Goal: Task Accomplishment & Management: Manage account settings

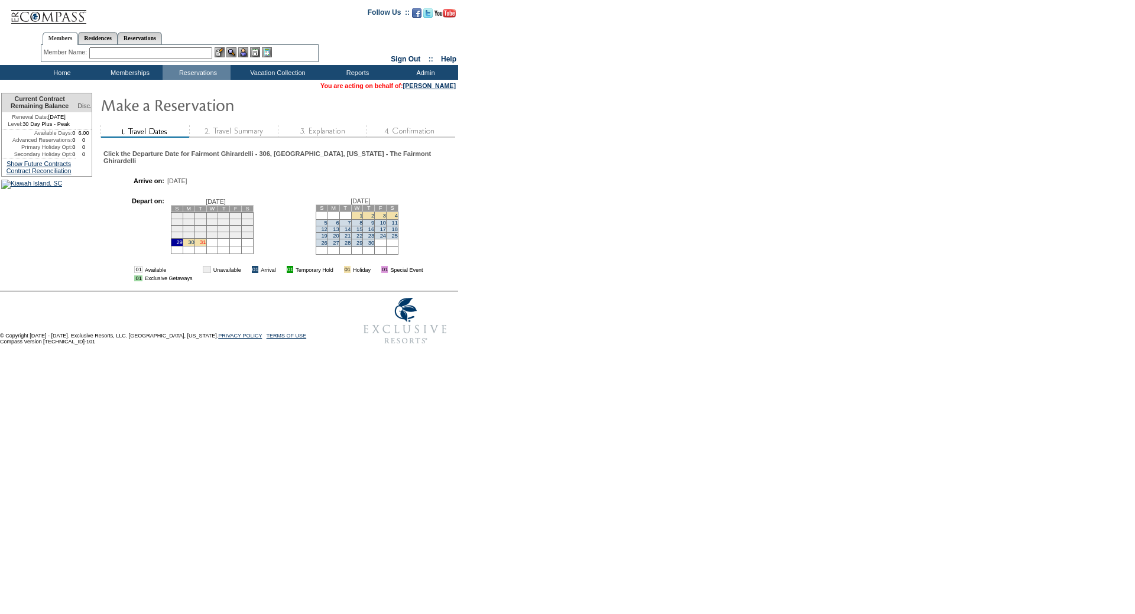
click at [206, 245] on link "31" at bounding box center [203, 242] width 6 height 6
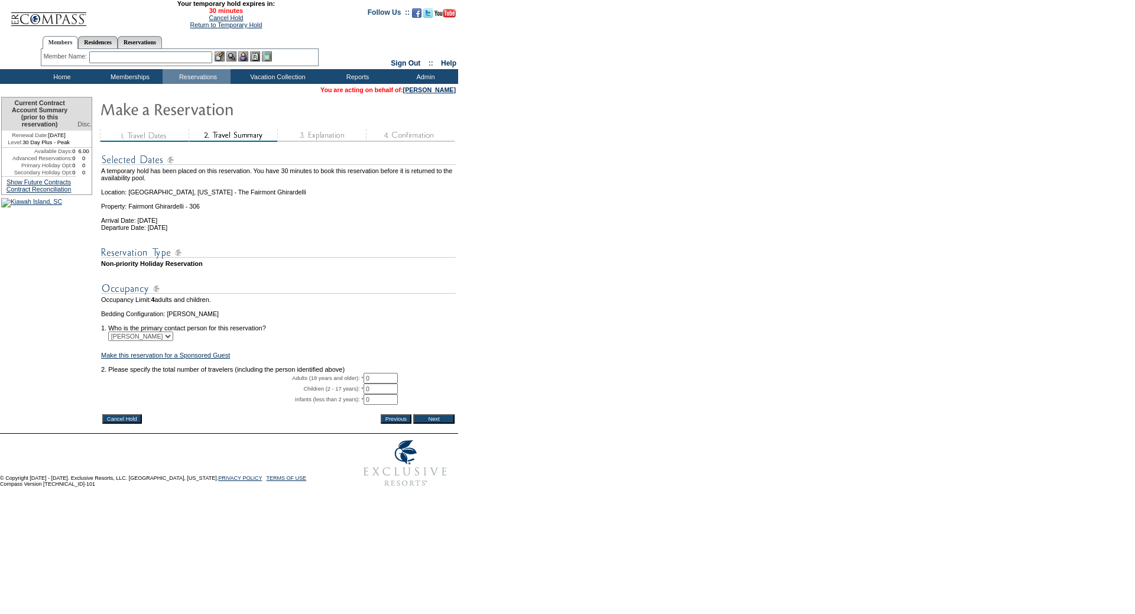
click at [116, 424] on input "Cancel Hold" at bounding box center [122, 418] width 40 height 9
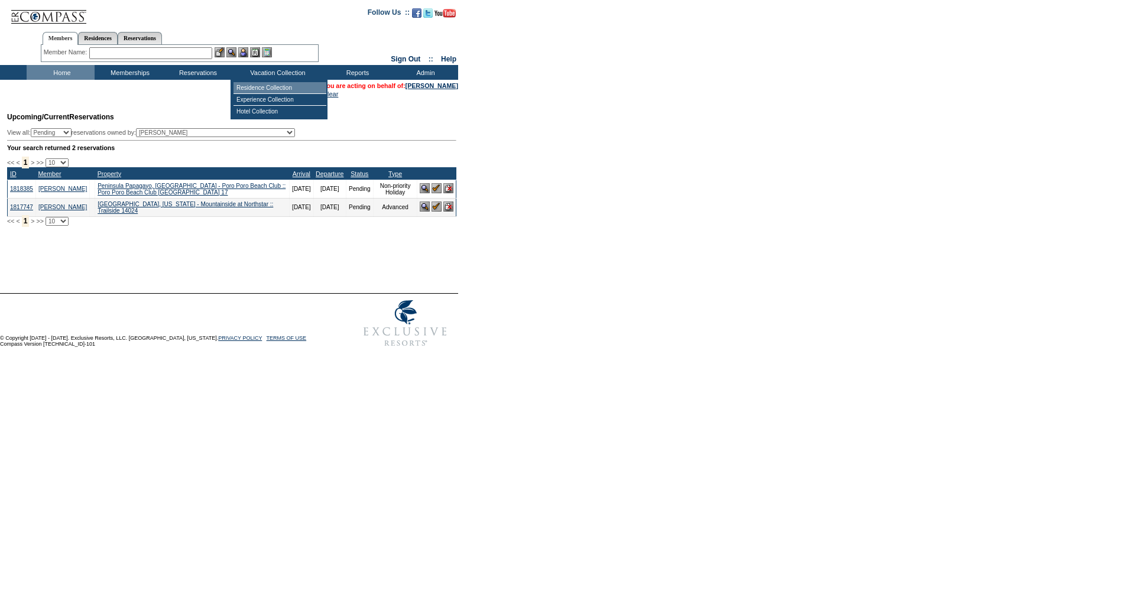
click at [259, 85] on td "Residence Collection" at bounding box center [279, 88] width 93 height 12
